Goal: Register for event/course

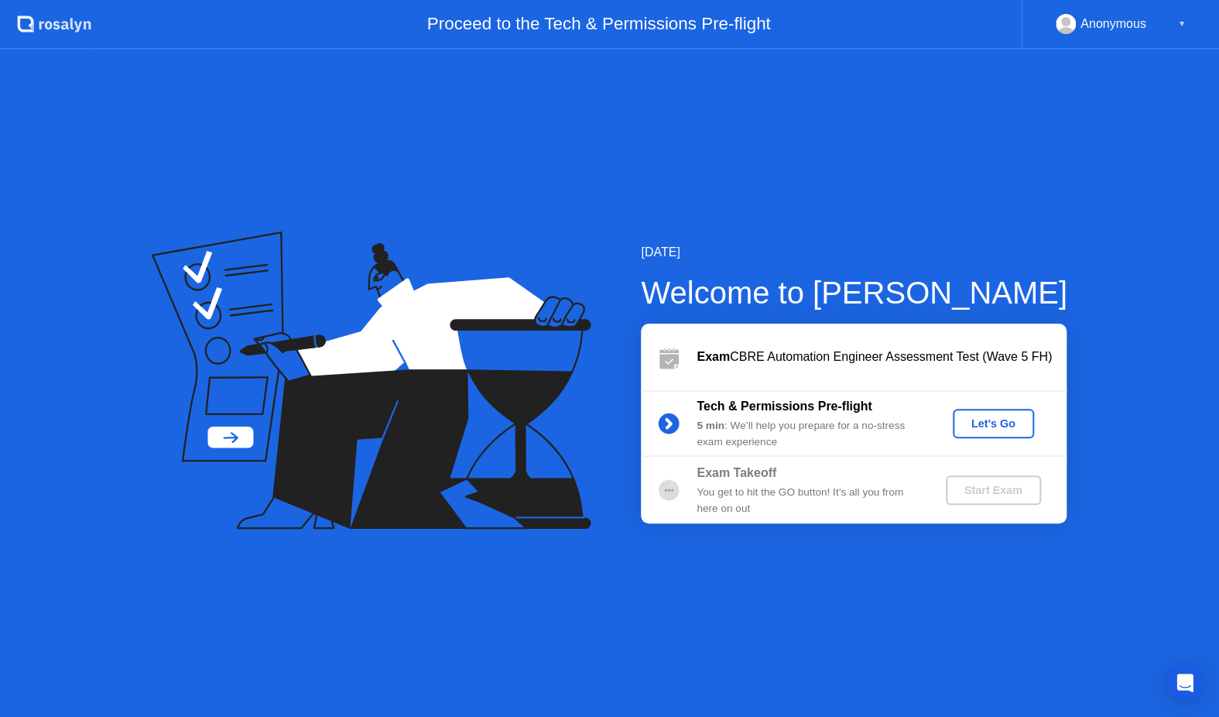
click at [988, 428] on div "Let's Go" at bounding box center [993, 423] width 69 height 12
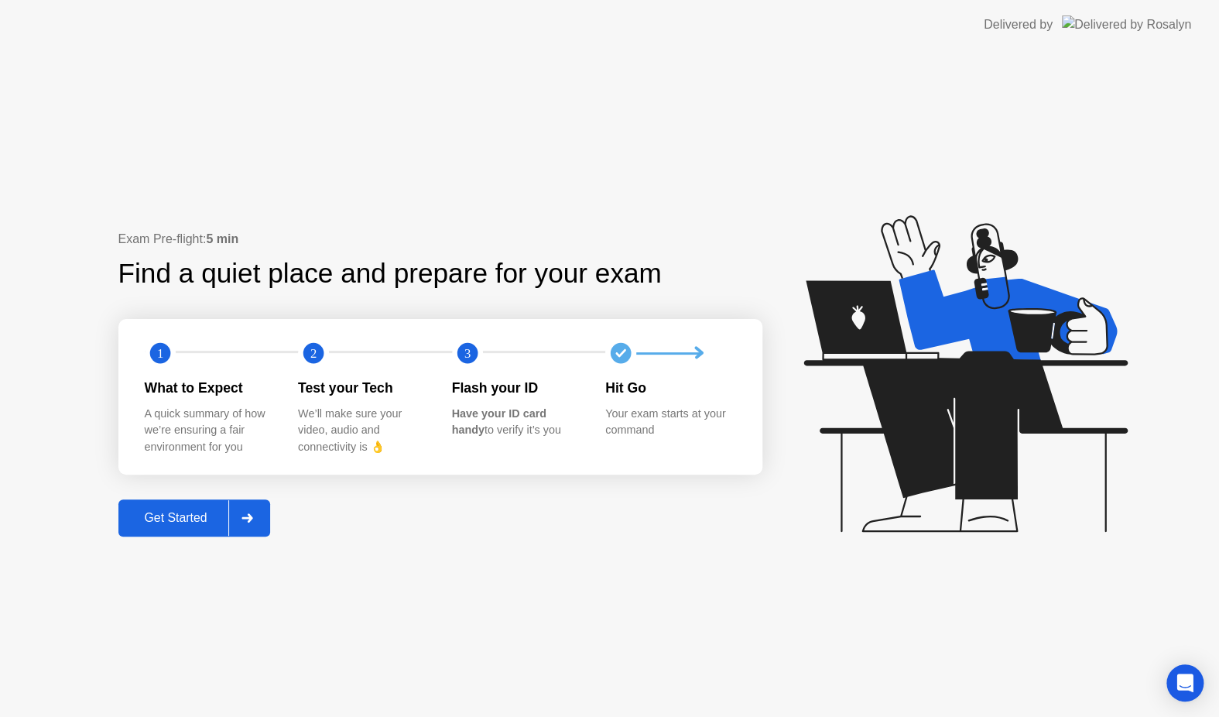
click at [173, 517] on div "Get Started" at bounding box center [176, 518] width 106 height 14
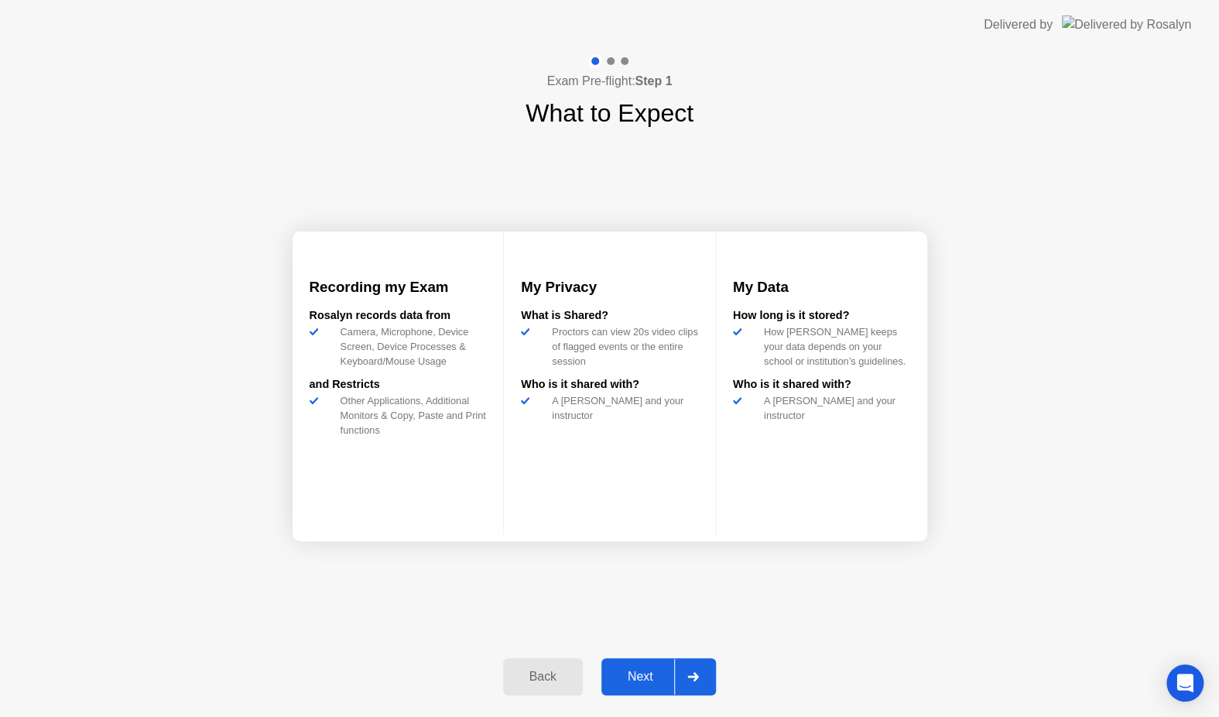
click at [622, 672] on div "Next" at bounding box center [640, 676] width 69 height 14
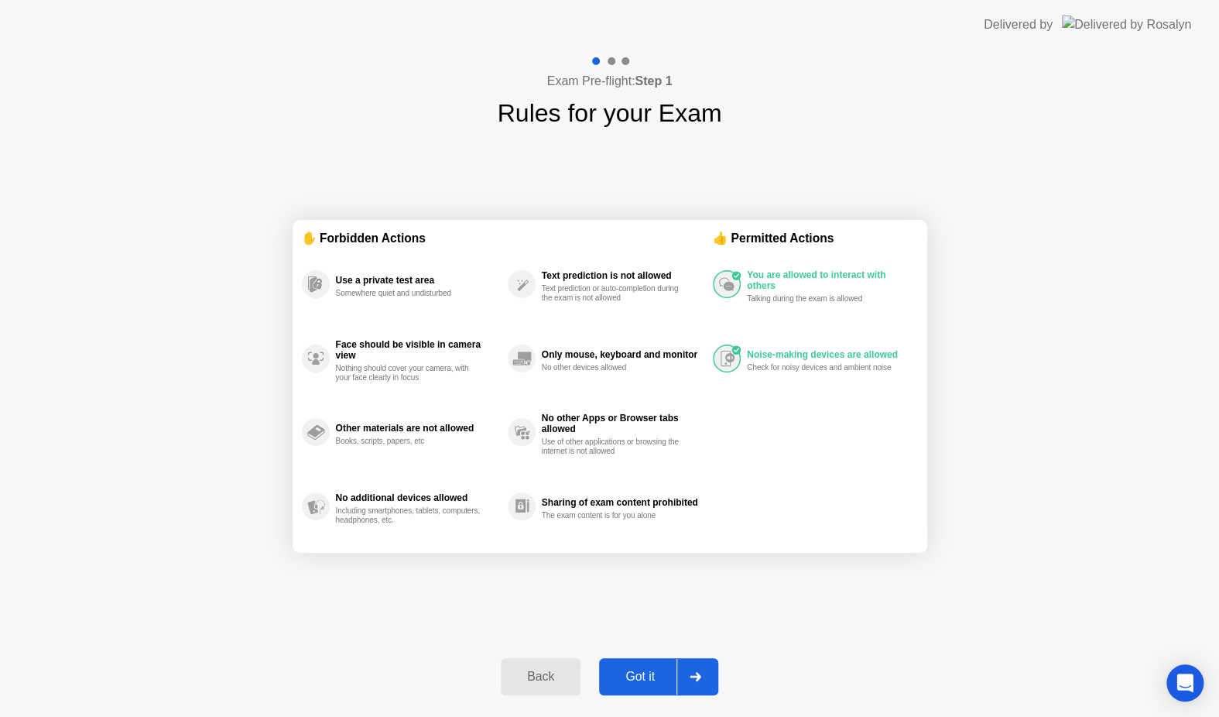
click at [552, 680] on div "Back" at bounding box center [540, 676] width 70 height 14
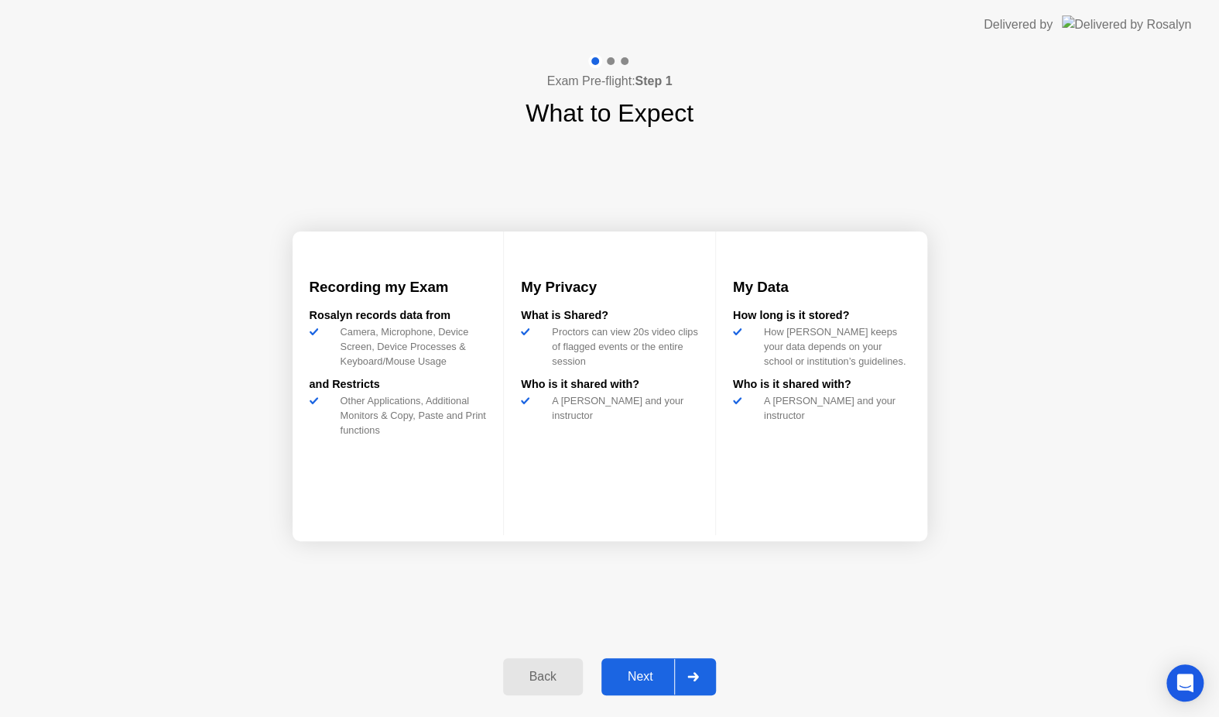
click at [646, 686] on button "Next" at bounding box center [658, 676] width 115 height 37
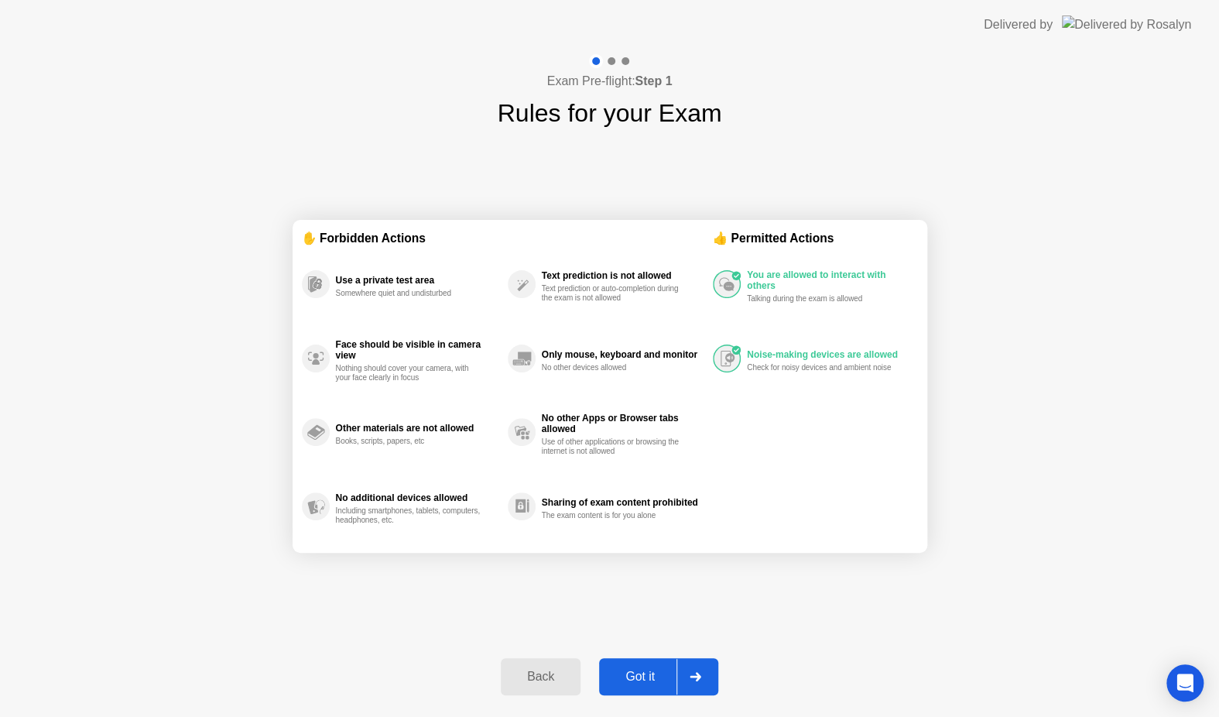
click at [652, 683] on div "Got it" at bounding box center [640, 676] width 73 height 14
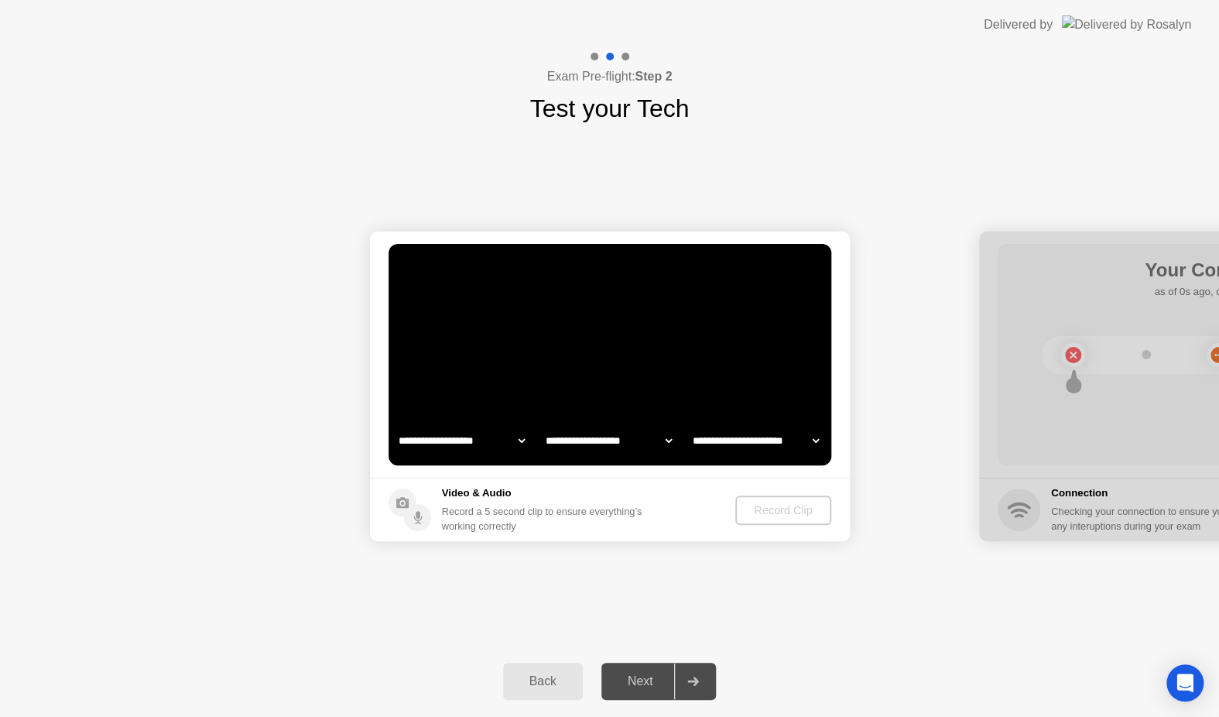
select select "**********"
select select "*******"
click at [720, 279] on div ". . . Try increasing your lighting" at bounding box center [733, 270] width 160 height 28
click at [518, 441] on select "**********" at bounding box center [461, 440] width 132 height 31
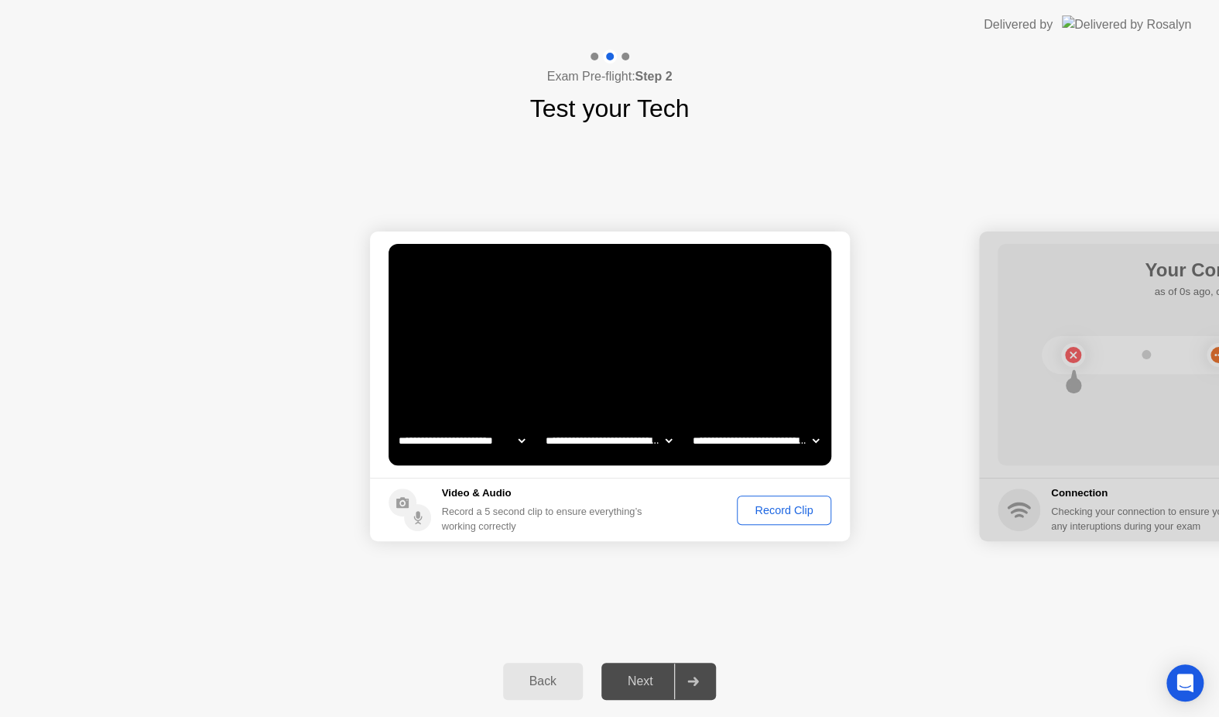
click at [663, 440] on select "**********" at bounding box center [608, 440] width 132 height 31
click at [782, 512] on div "Record Clip" at bounding box center [783, 510] width 83 height 12
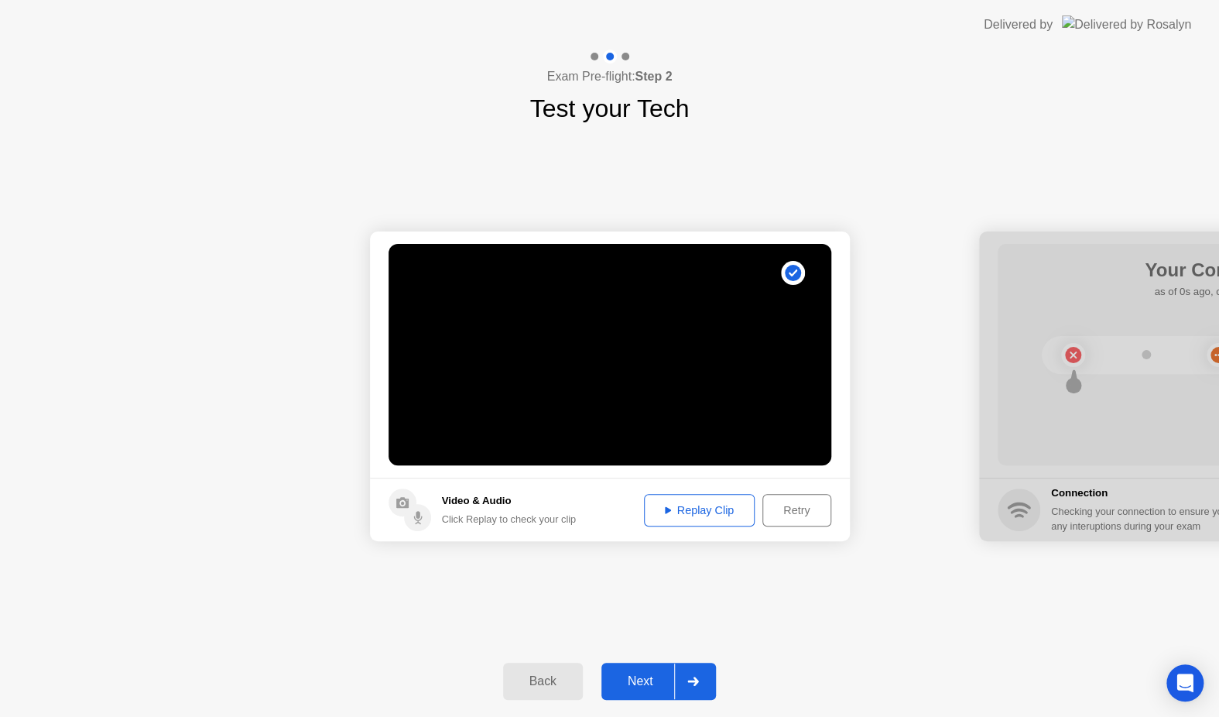
click at [629, 693] on button "Next" at bounding box center [658, 680] width 115 height 37
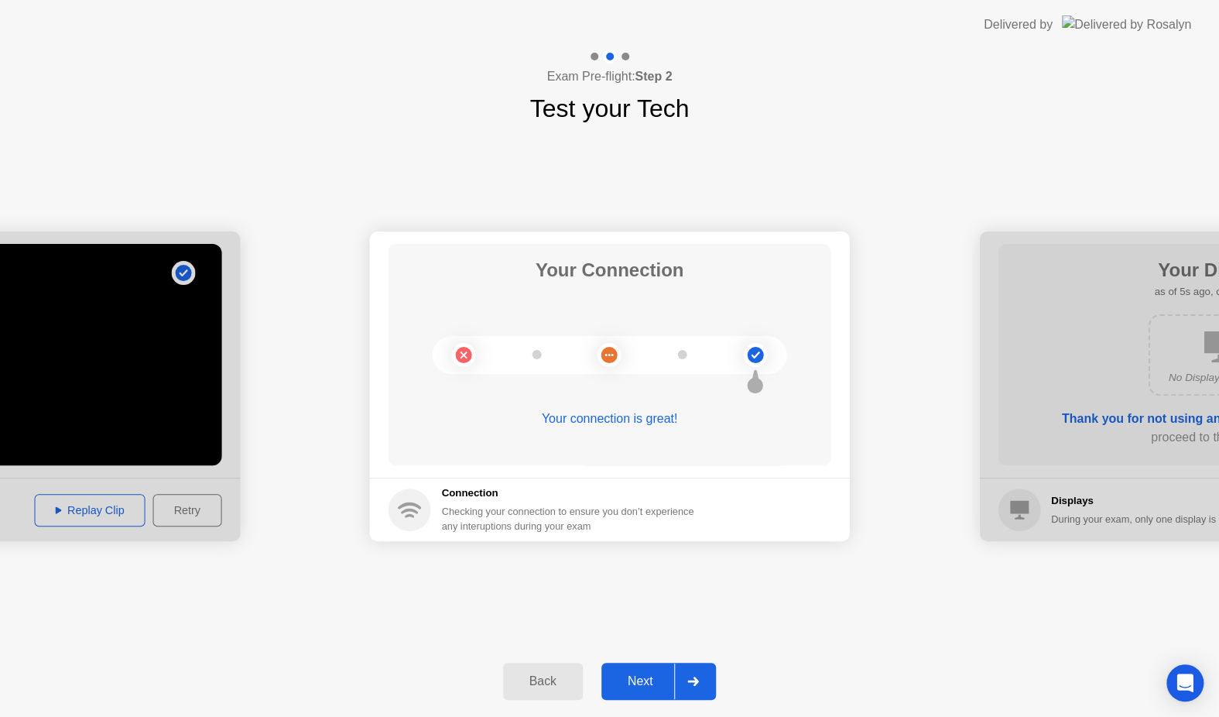
click at [643, 679] on div "Next" at bounding box center [640, 681] width 69 height 14
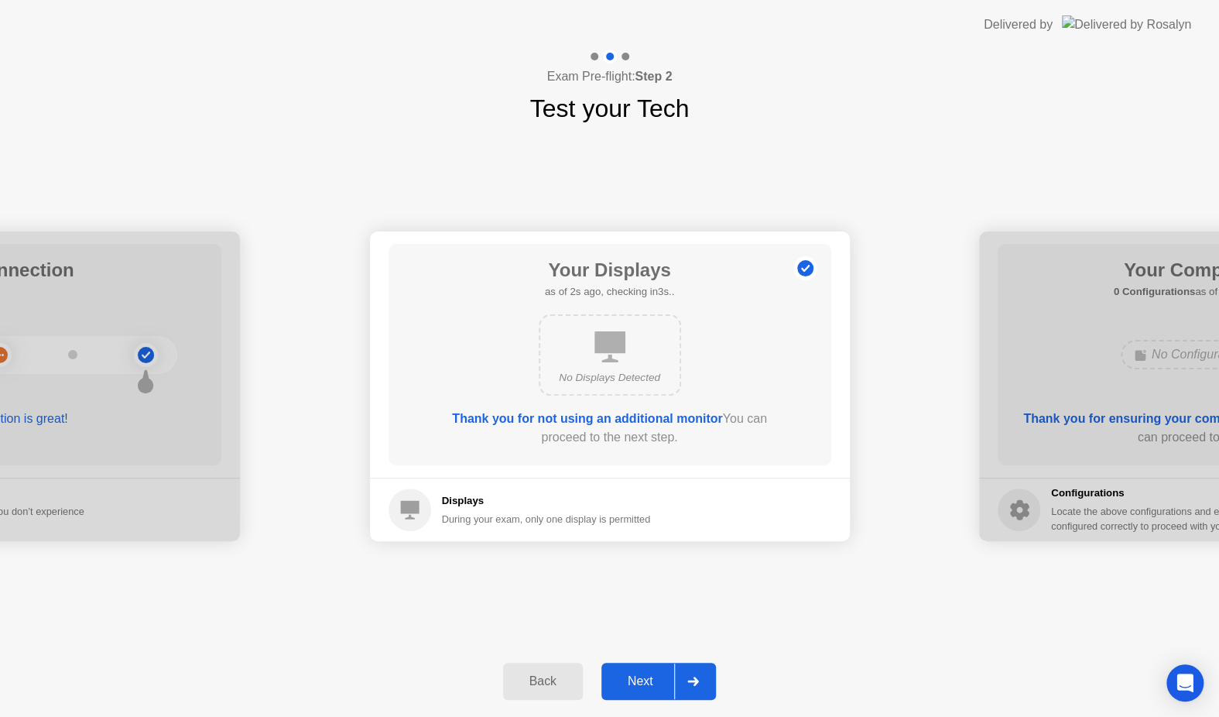
click at [645, 669] on button "Next" at bounding box center [658, 680] width 115 height 37
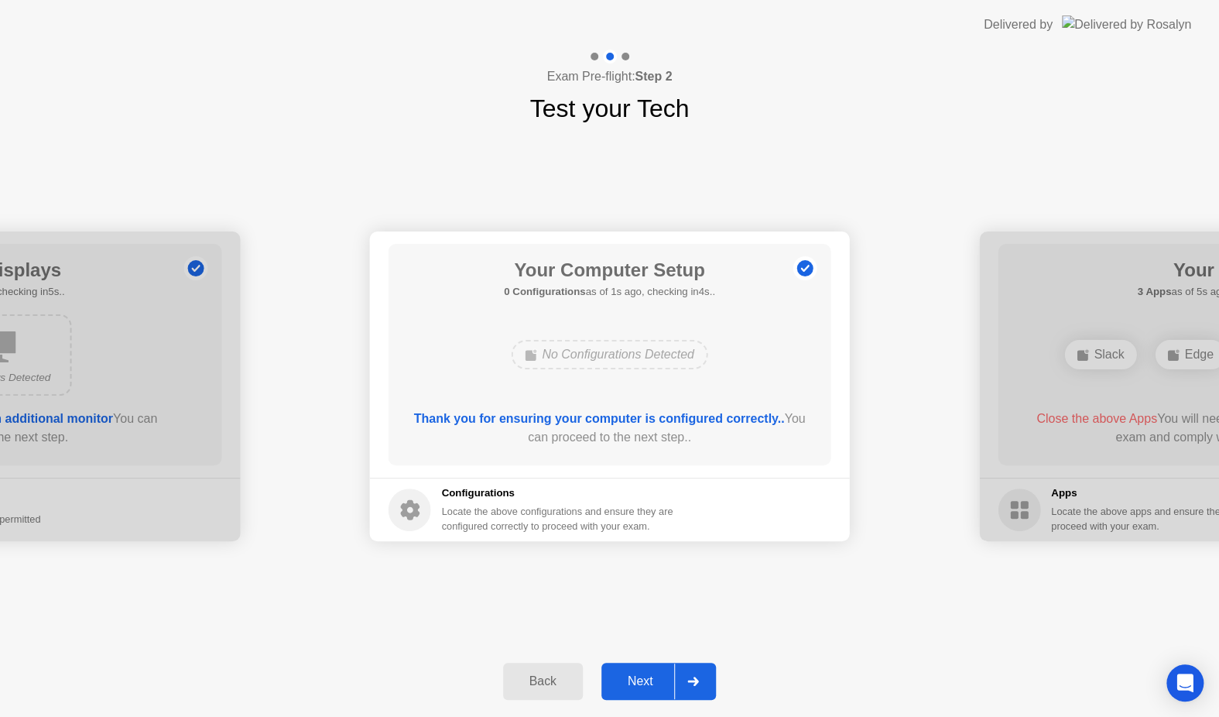
click at [645, 669] on button "Next" at bounding box center [658, 680] width 115 height 37
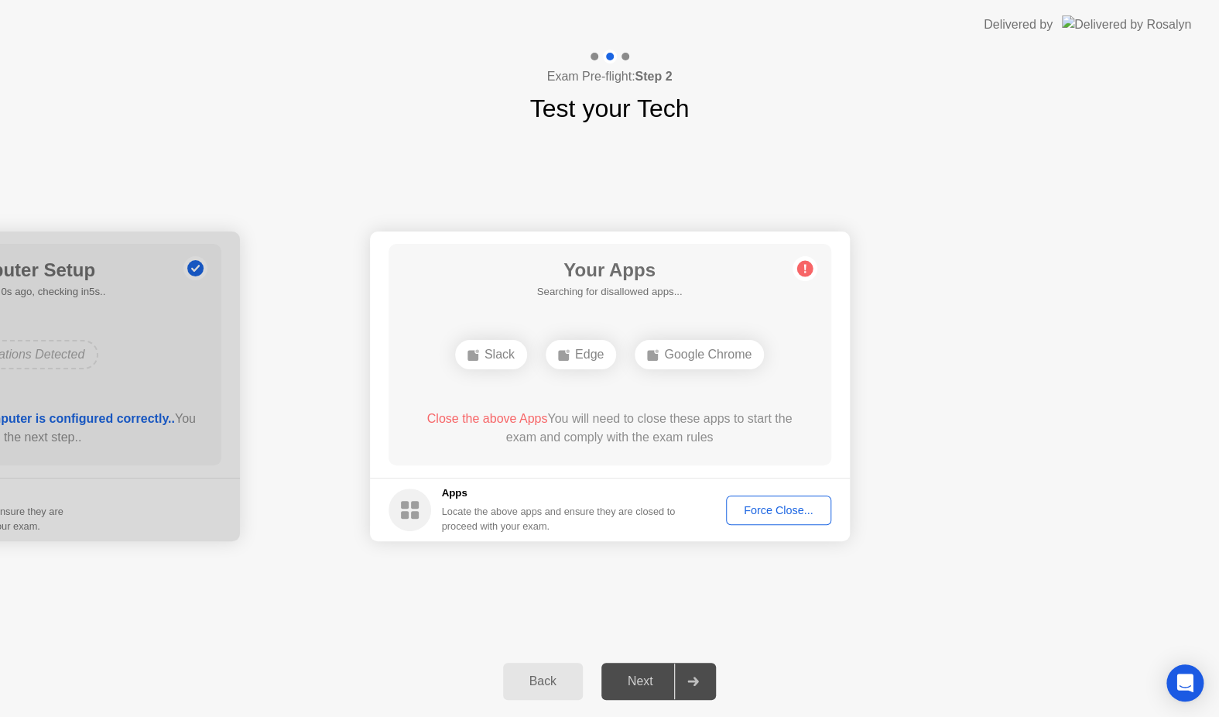
click at [781, 507] on div "Force Close..." at bounding box center [778, 510] width 94 height 12
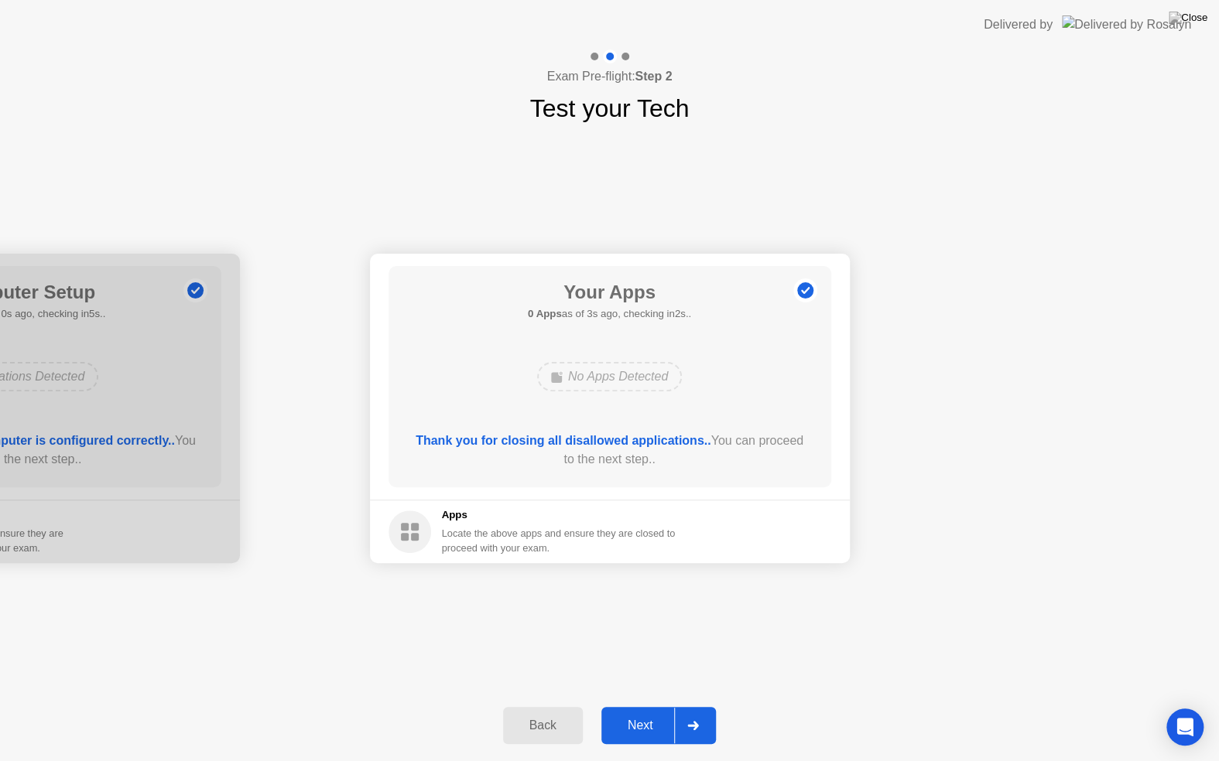
click at [646, 716] on div "Next" at bounding box center [640, 726] width 69 height 14
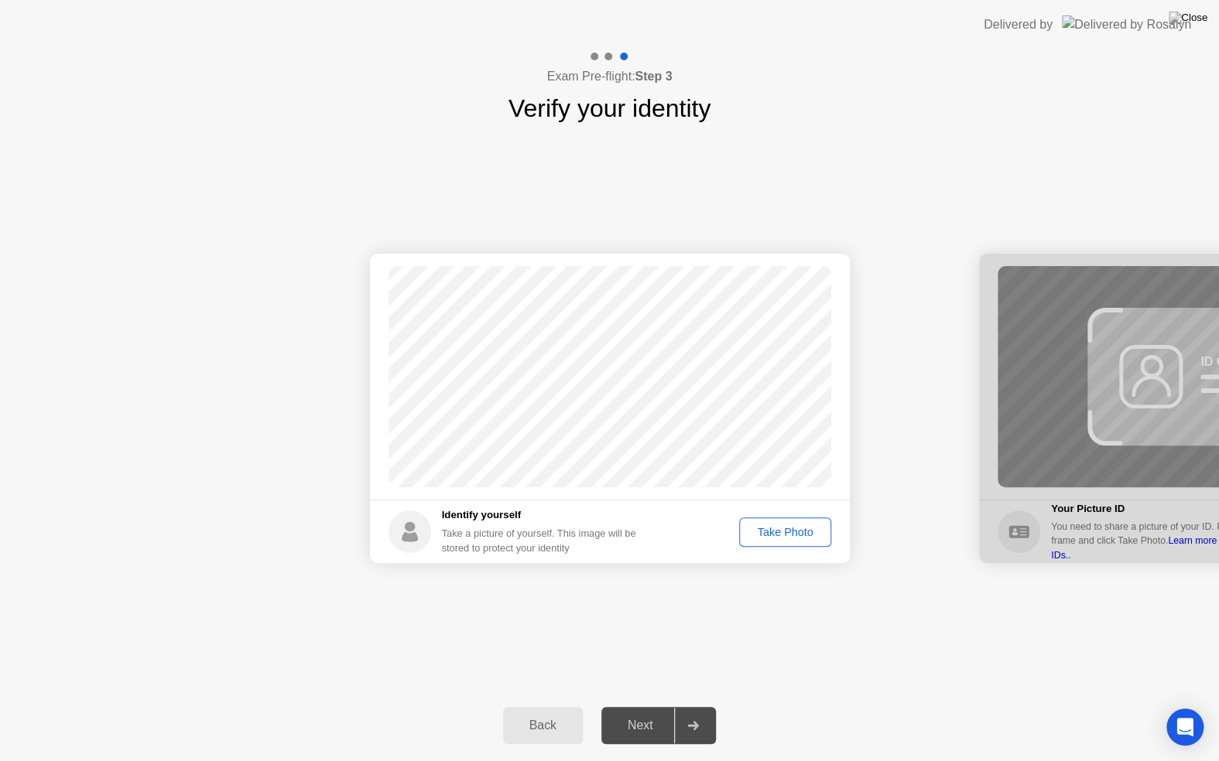
click at [784, 534] on div "Take Photo" at bounding box center [784, 532] width 80 height 12
click at [640, 716] on div "Next" at bounding box center [640, 726] width 69 height 14
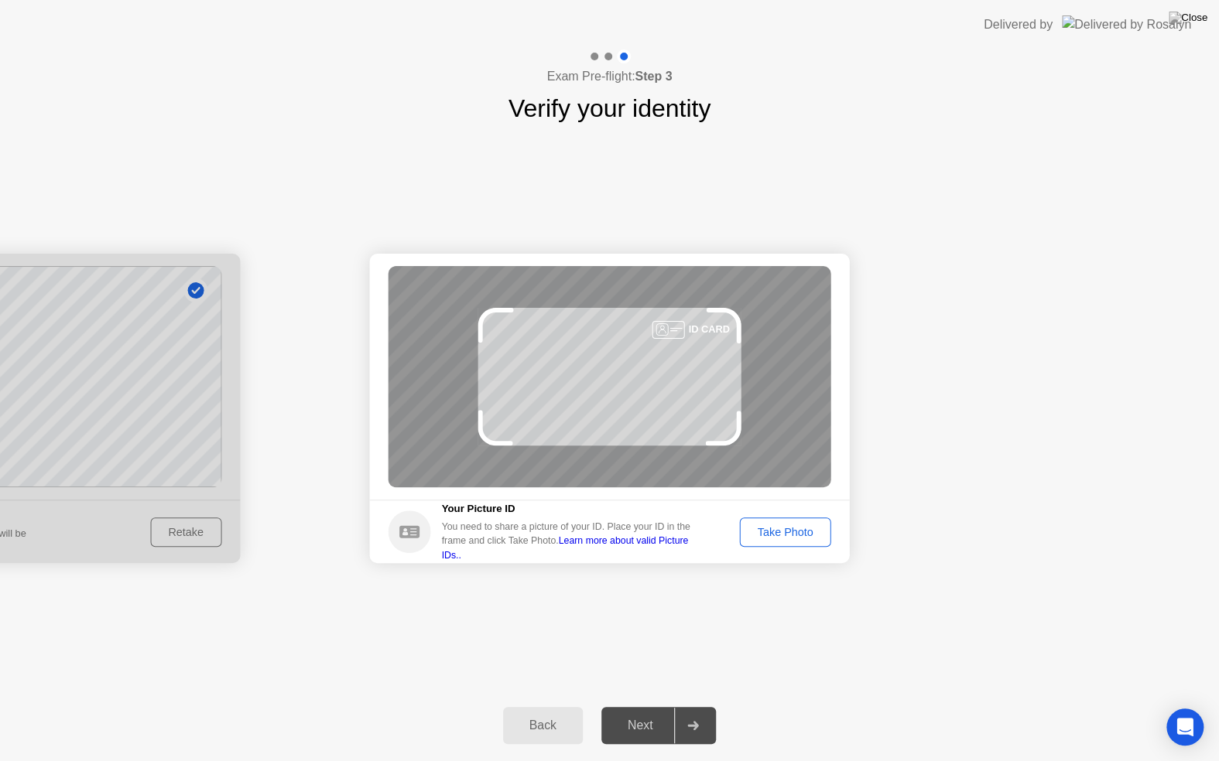
click at [645, 548] on link "Learn more about valid Picture IDs.." at bounding box center [565, 547] width 247 height 25
click at [789, 530] on div "Take Photo" at bounding box center [784, 532] width 80 height 12
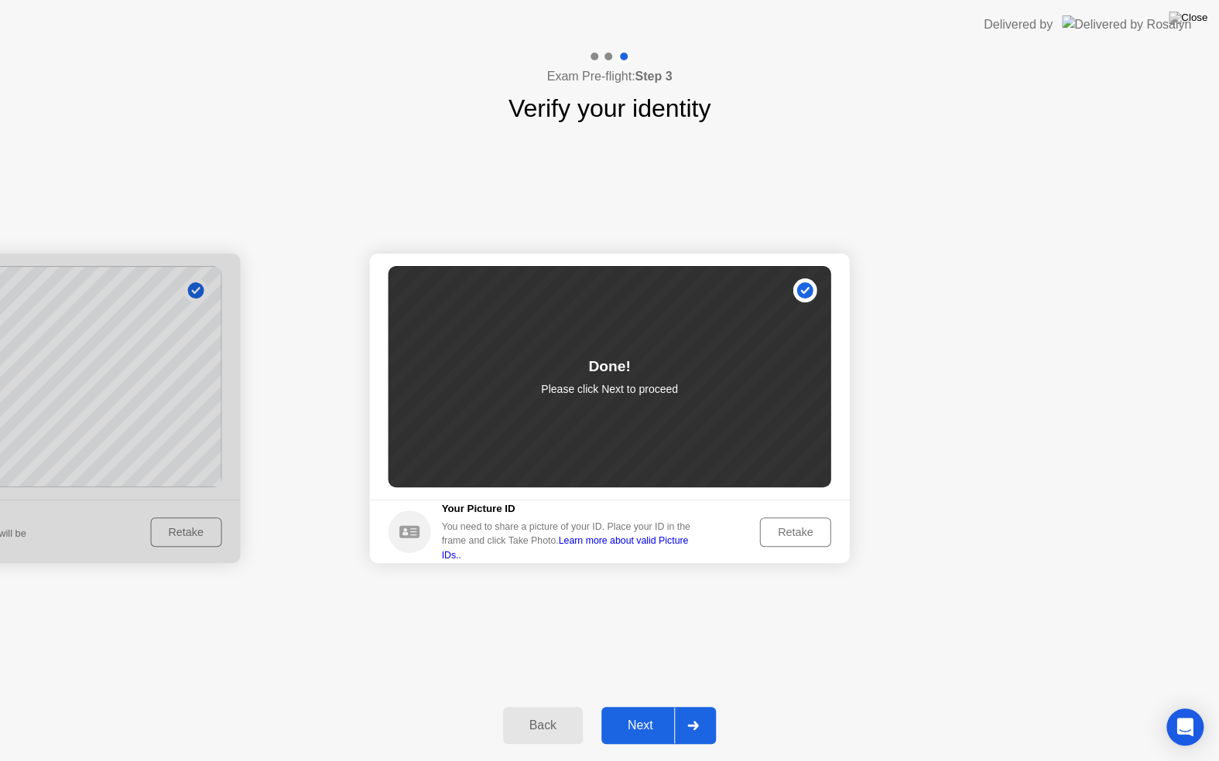
click at [647, 716] on div "Next" at bounding box center [640, 726] width 69 height 14
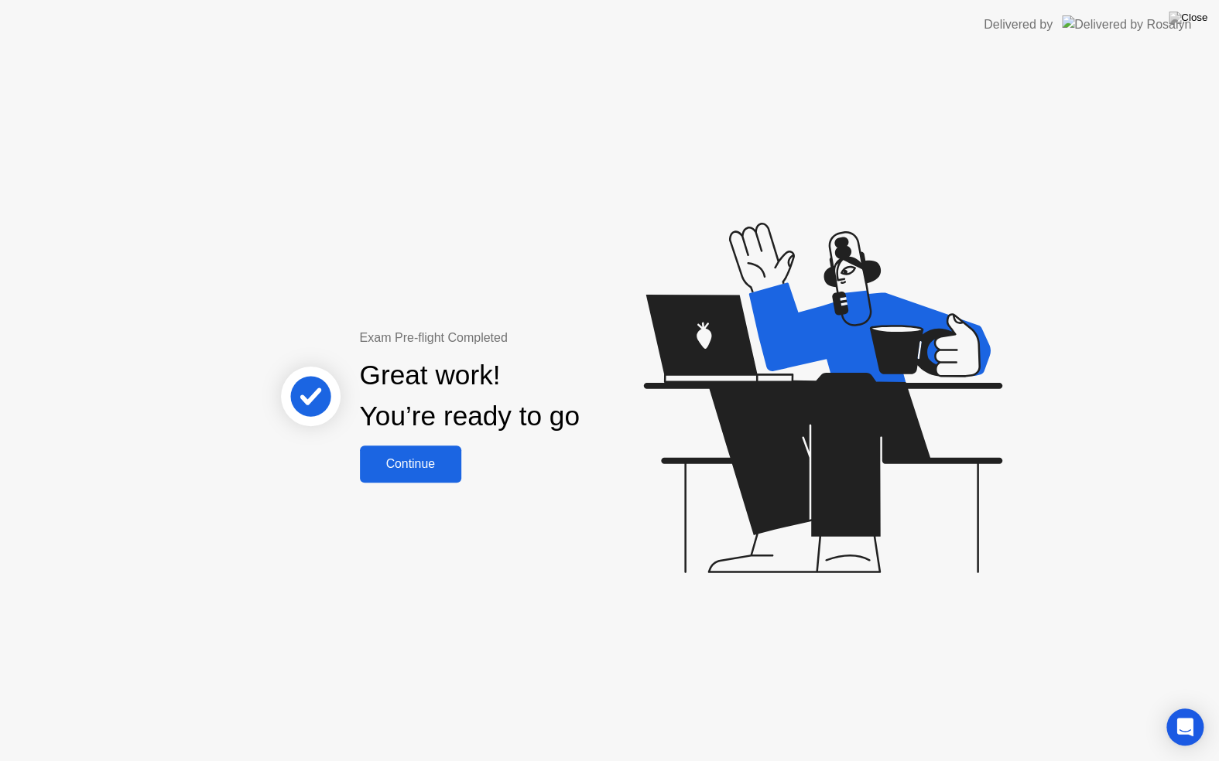
click at [403, 469] on div "Continue" at bounding box center [410, 464] width 92 height 14
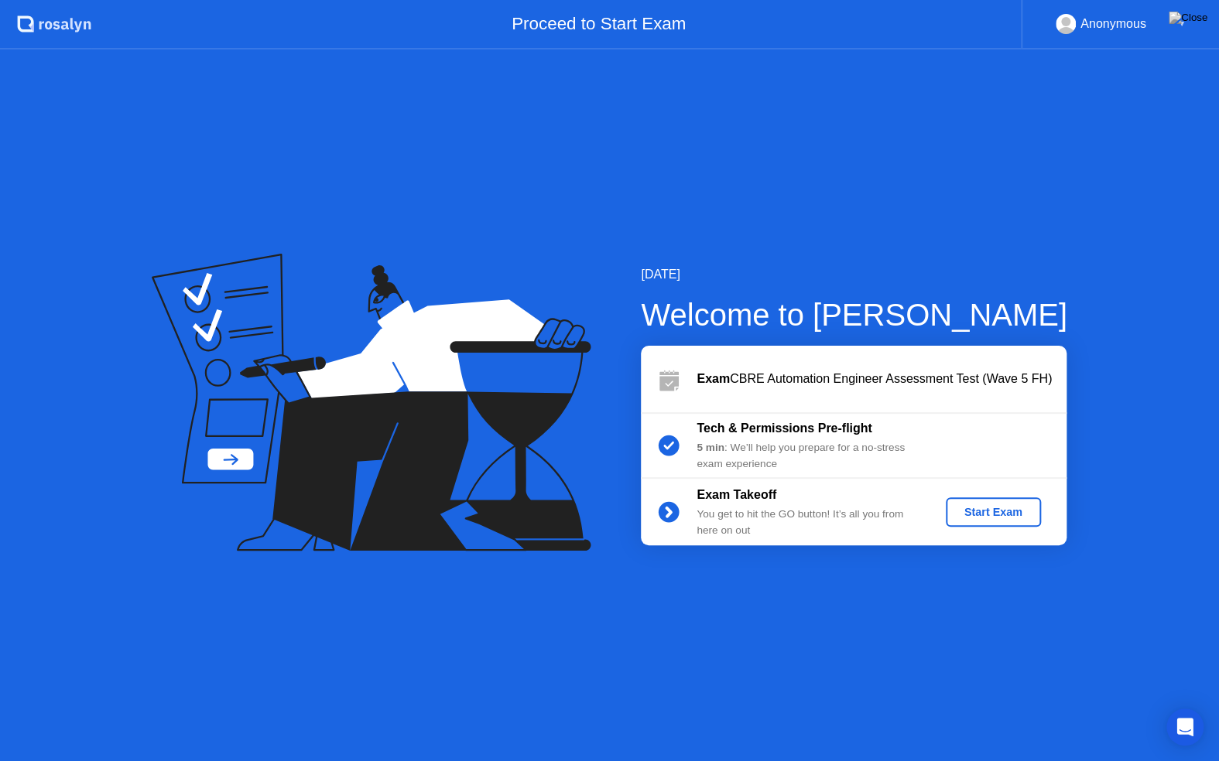
click at [994, 521] on button "Start Exam" at bounding box center [993, 512] width 95 height 29
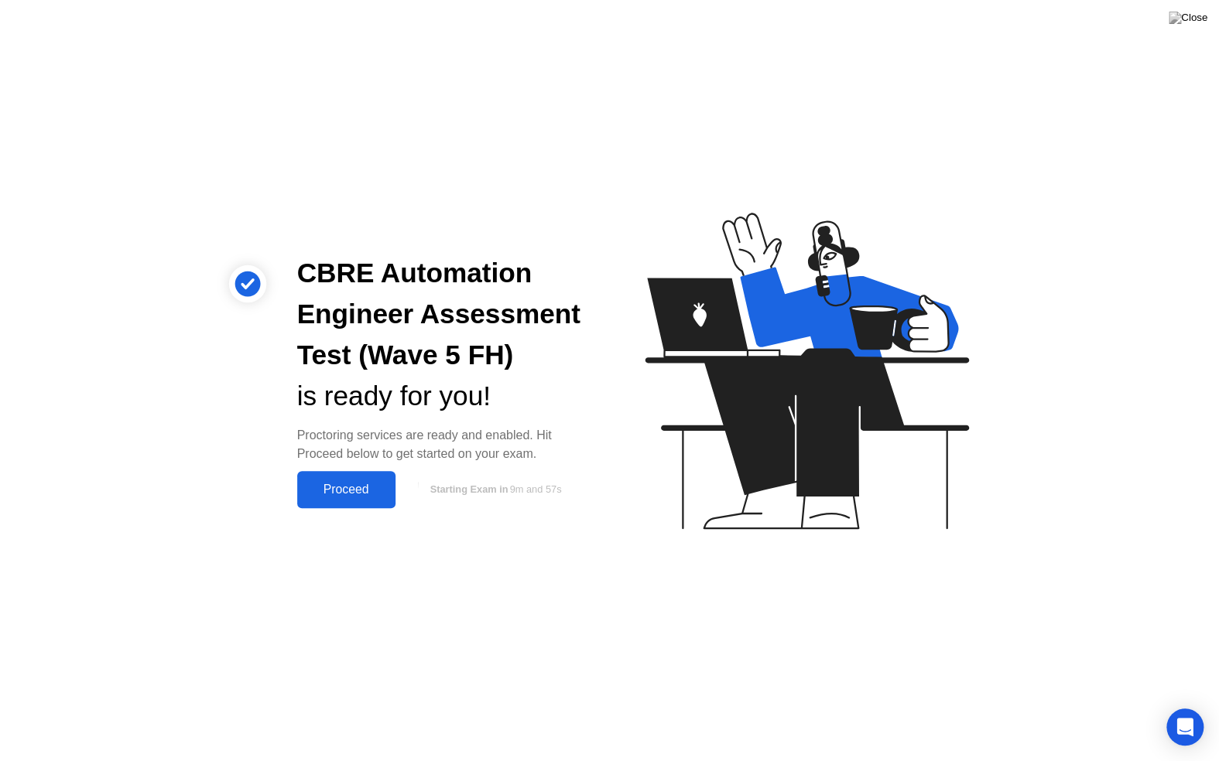
click at [338, 496] on div "Proceed" at bounding box center [346, 490] width 89 height 14
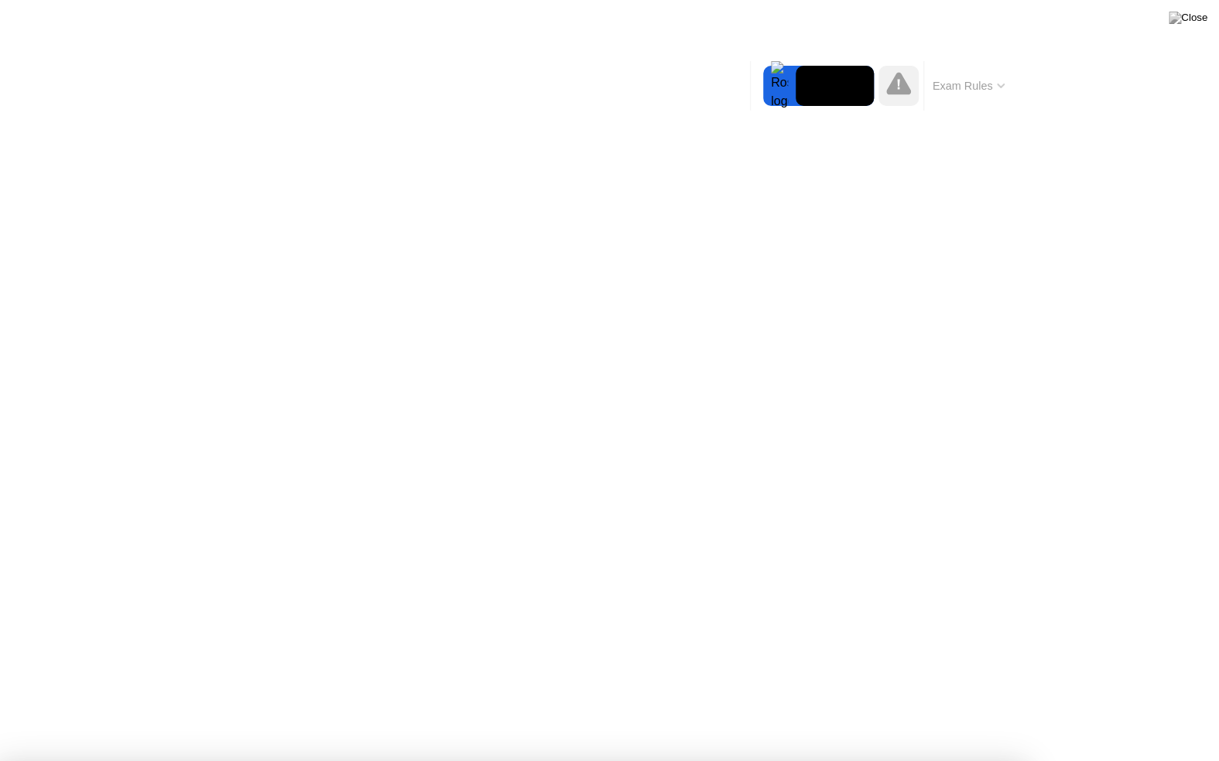
drag, startPoint x: 412, startPoint y: 709, endPoint x: 687, endPoint y: 408, distance: 408.0
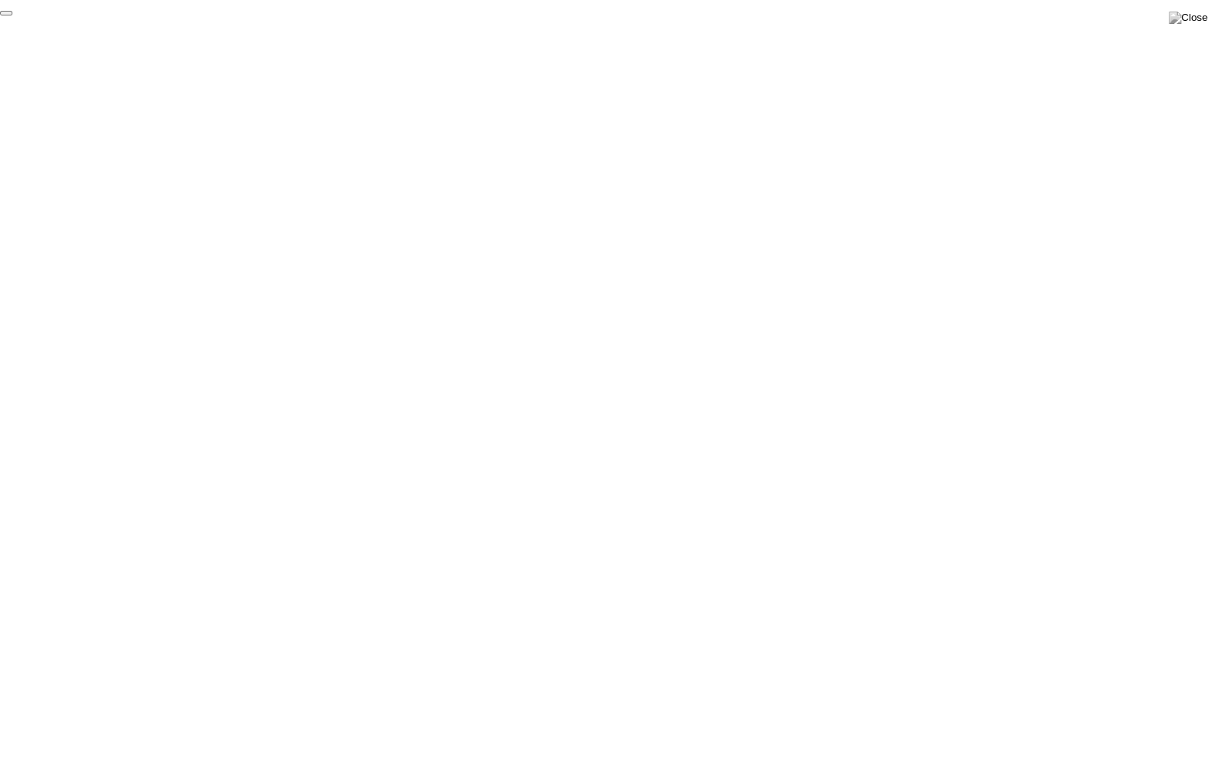
click div "End Proctoring Session"
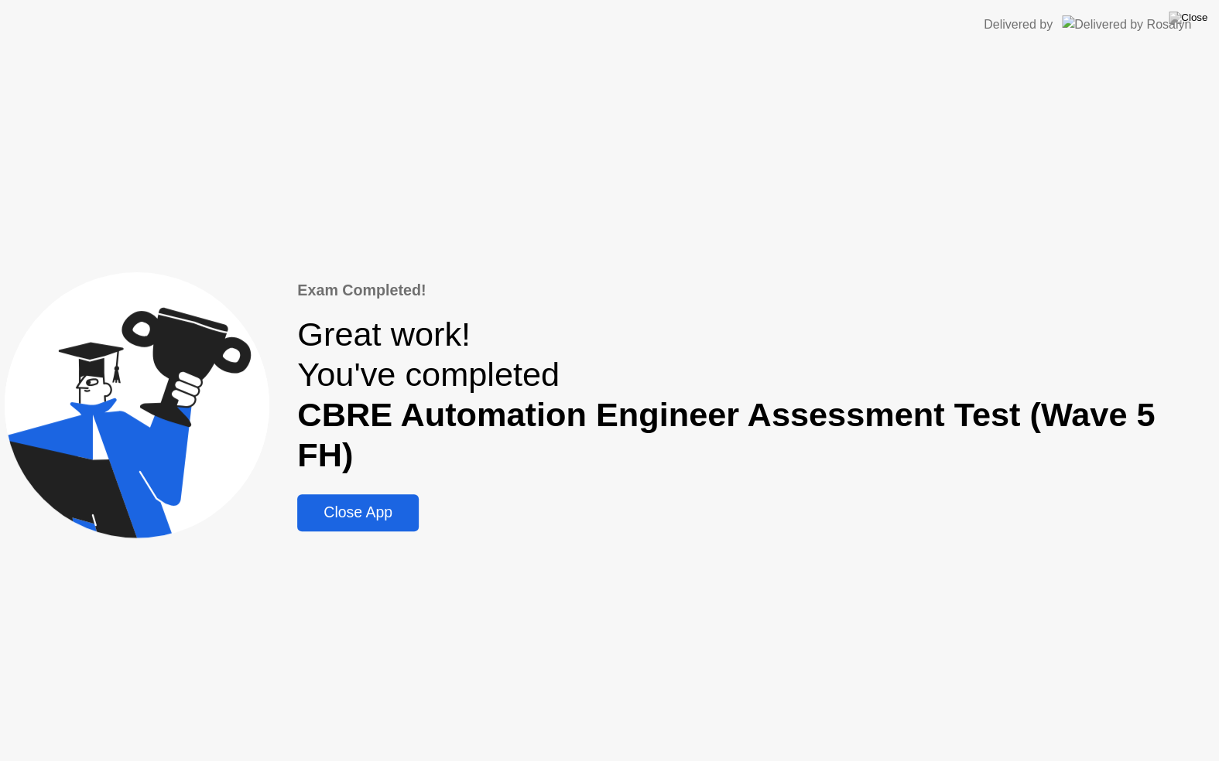
click at [387, 504] on div "Close App" at bounding box center [358, 513] width 112 height 18
